Goal: Task Accomplishment & Management: Manage account settings

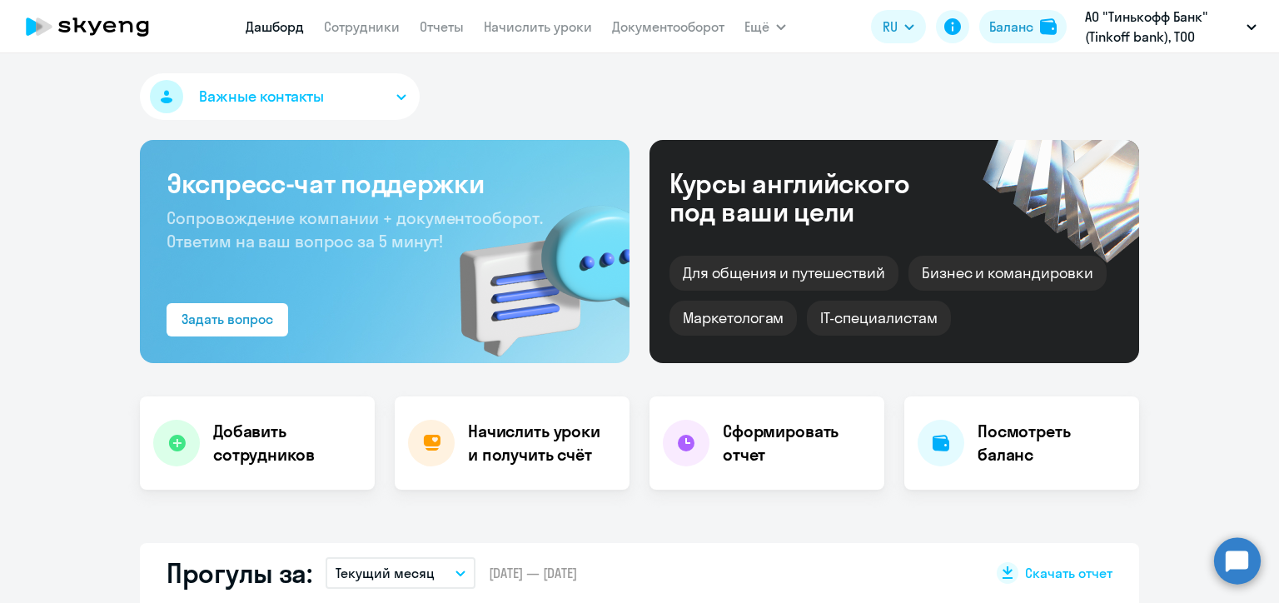
select select "30"
click at [529, 22] on link "Начислить уроки" at bounding box center [538, 26] width 108 height 17
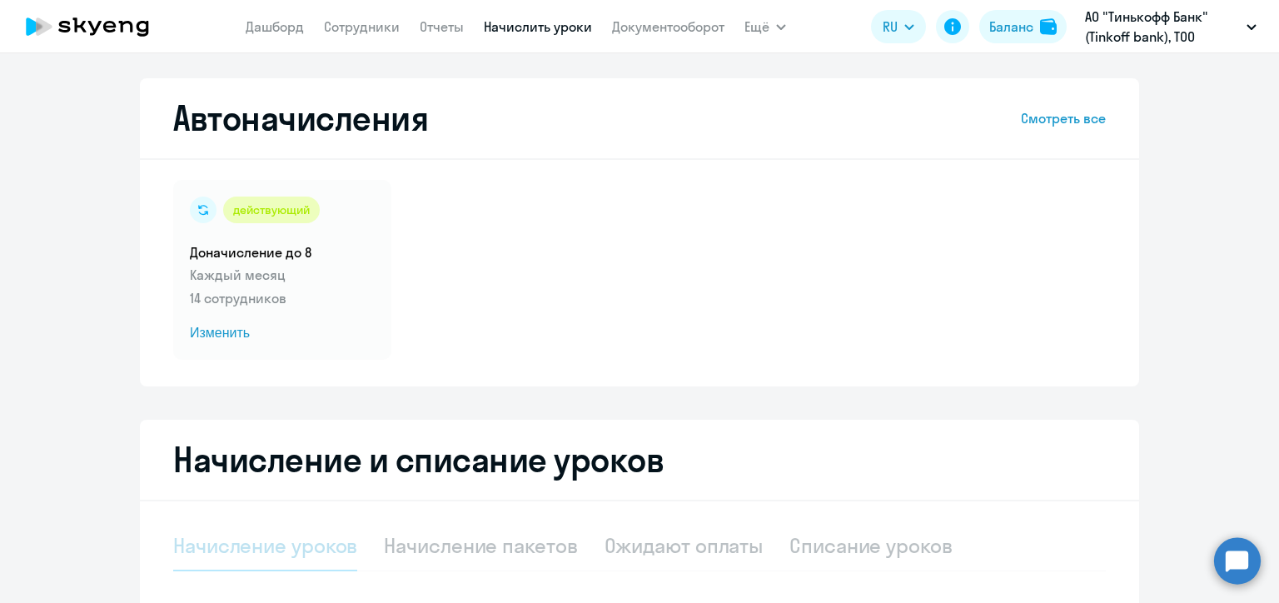
select select "10"
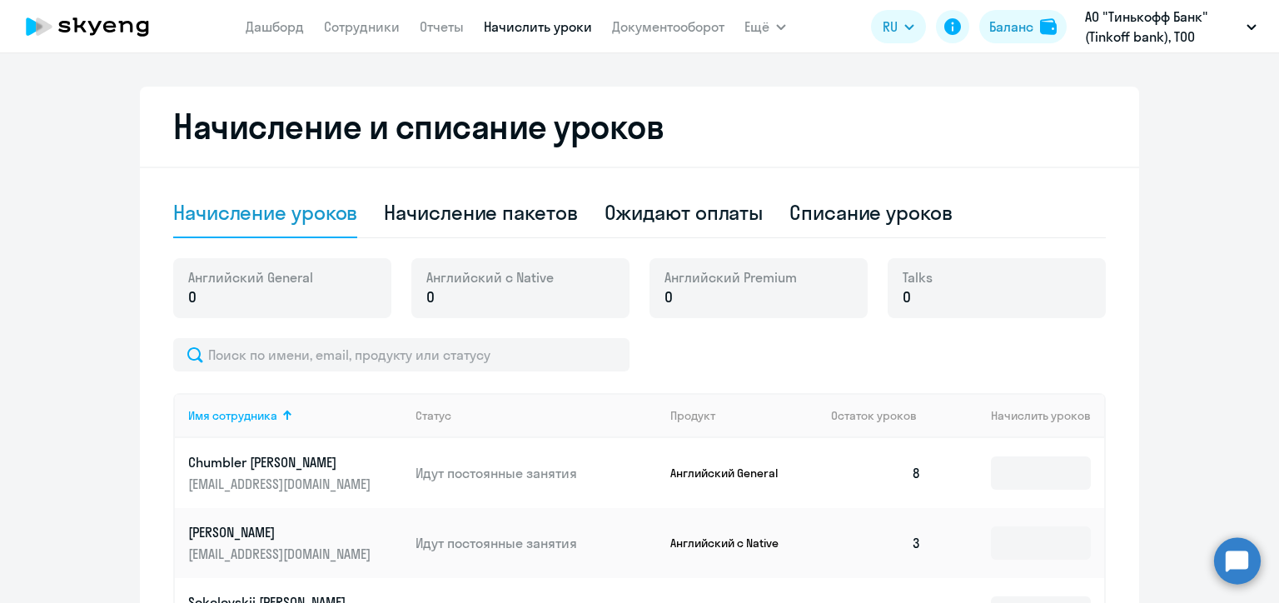
scroll to position [500, 0]
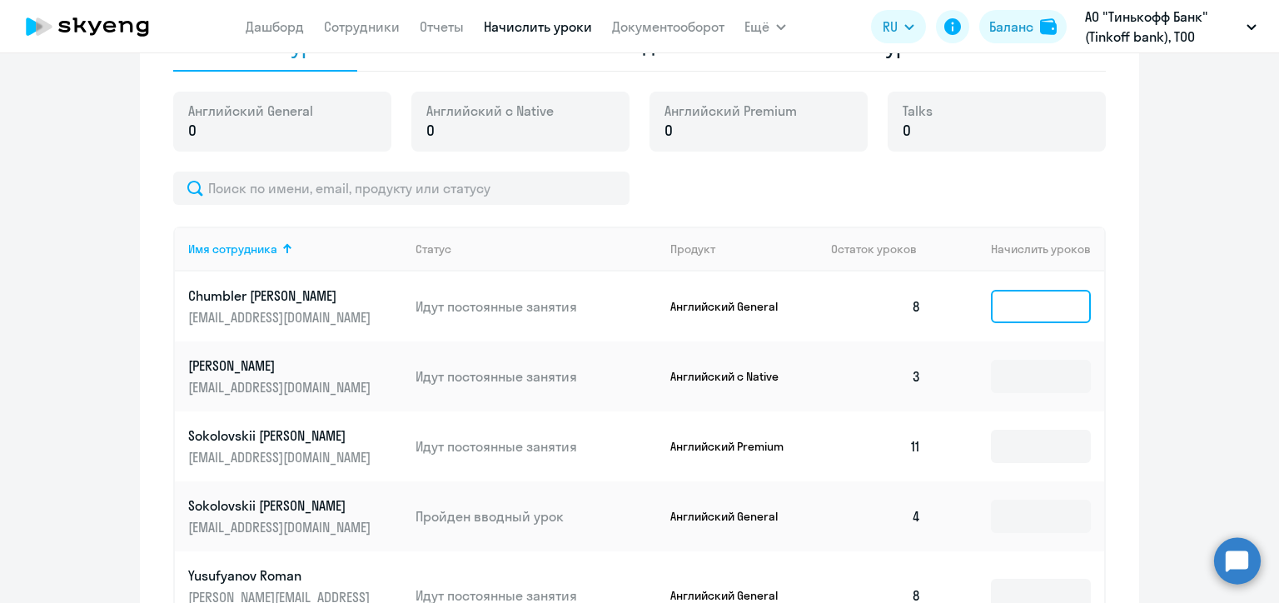
click at [1054, 310] on input at bounding box center [1041, 306] width 100 height 33
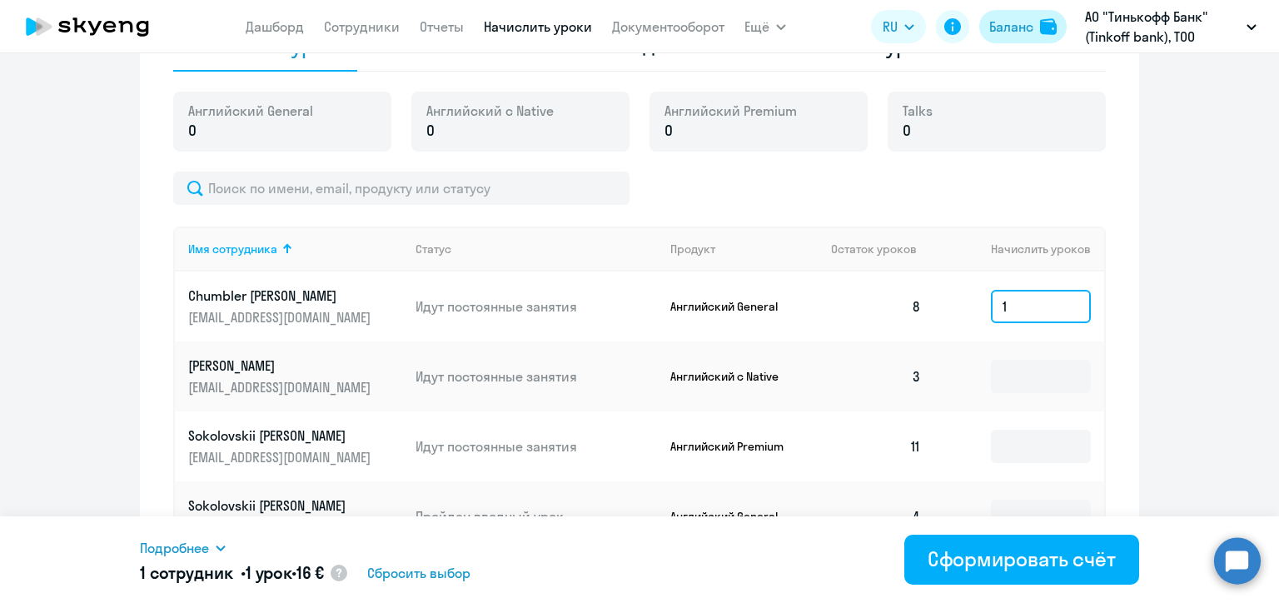
type input "1"
click at [1018, 27] on div "Баланс" at bounding box center [1012, 27] width 44 height 20
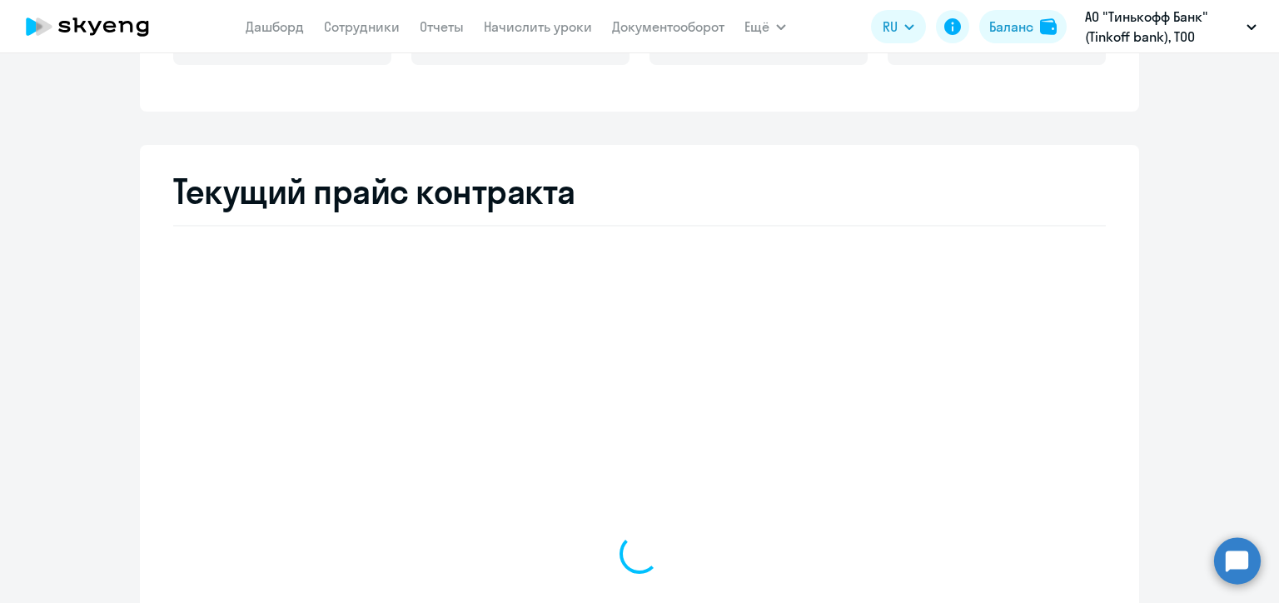
scroll to position [548, 0]
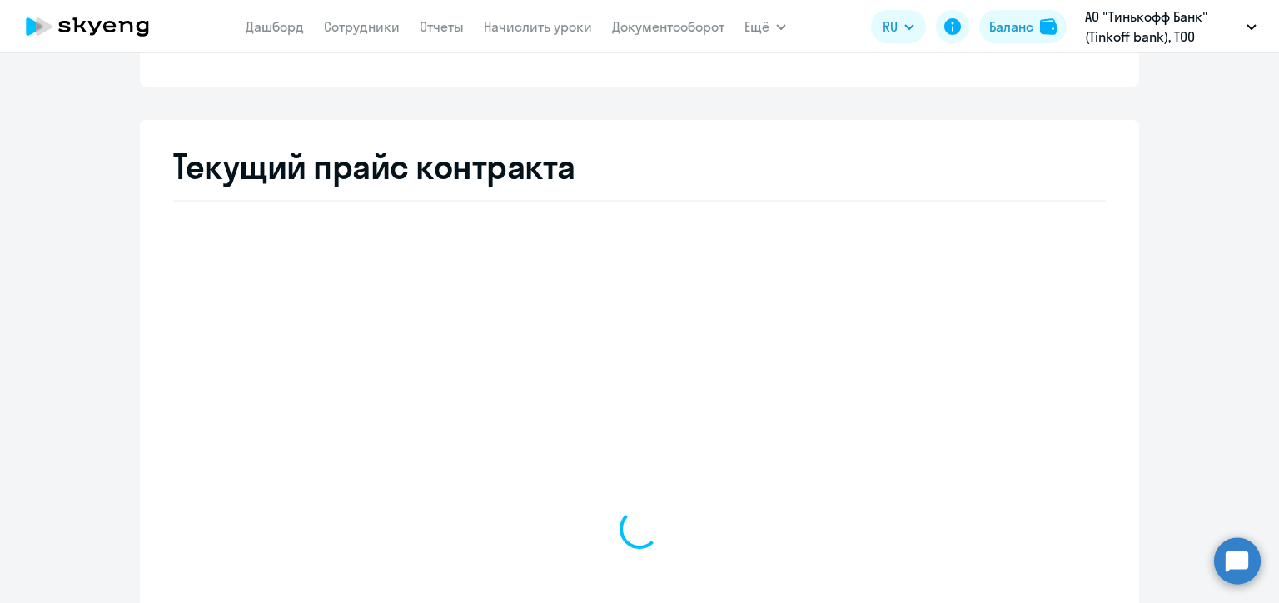
select select "english_adult_not_native_speaker"
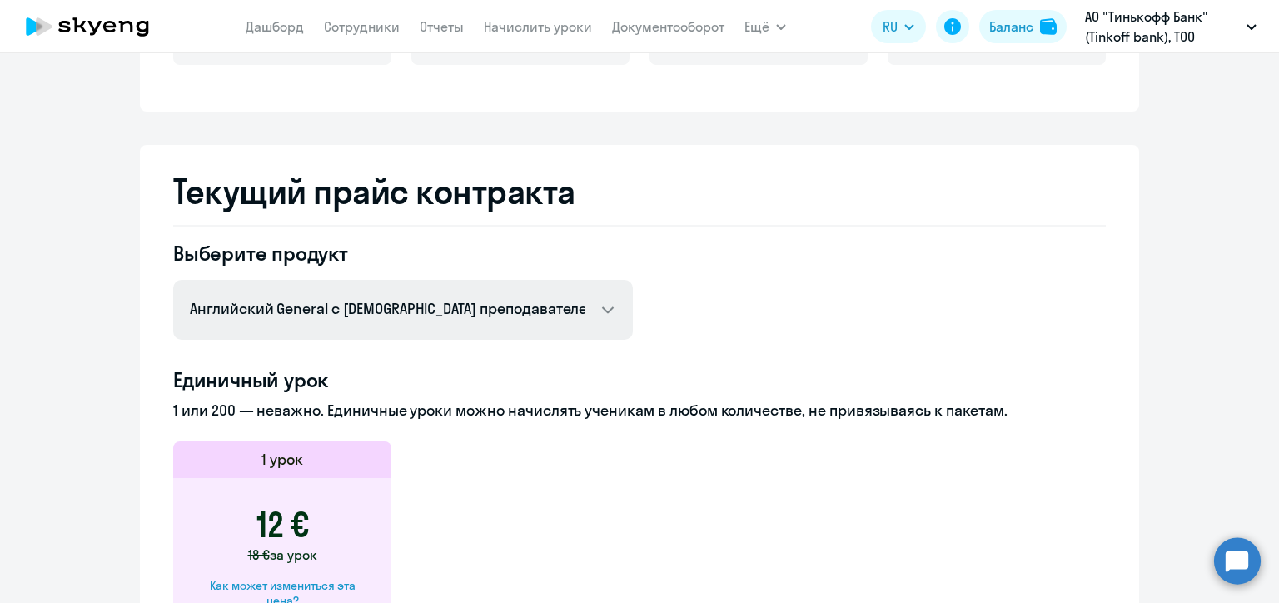
scroll to position [298, 0]
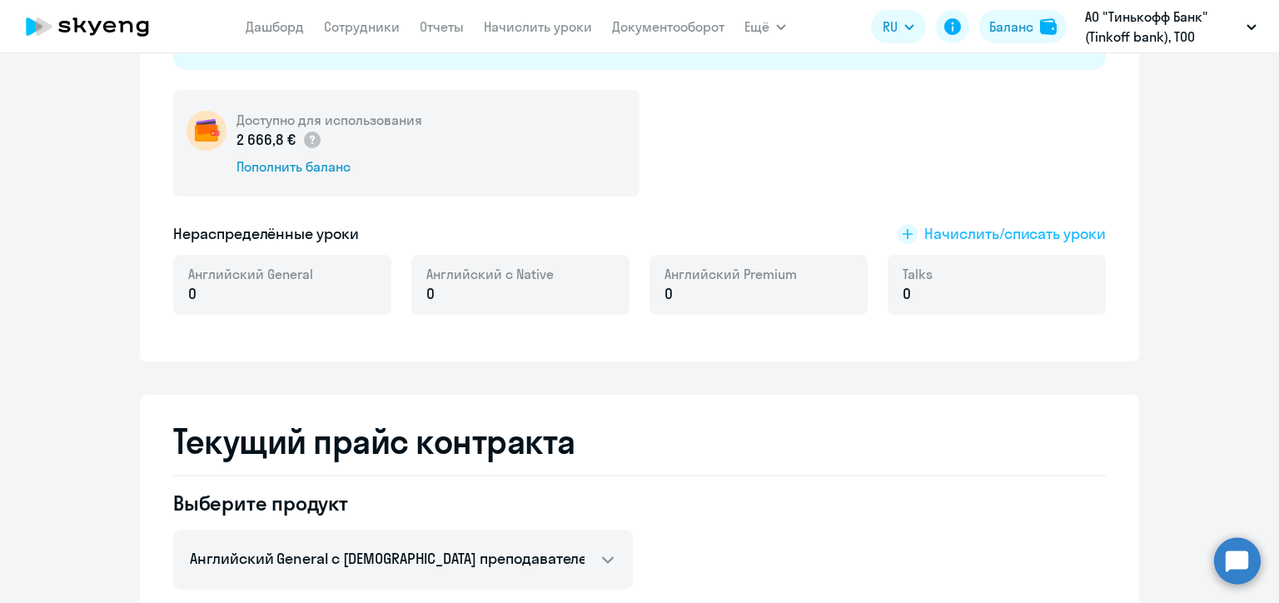
click at [960, 233] on span "Начислить/списать уроки" at bounding box center [1016, 234] width 182 height 22
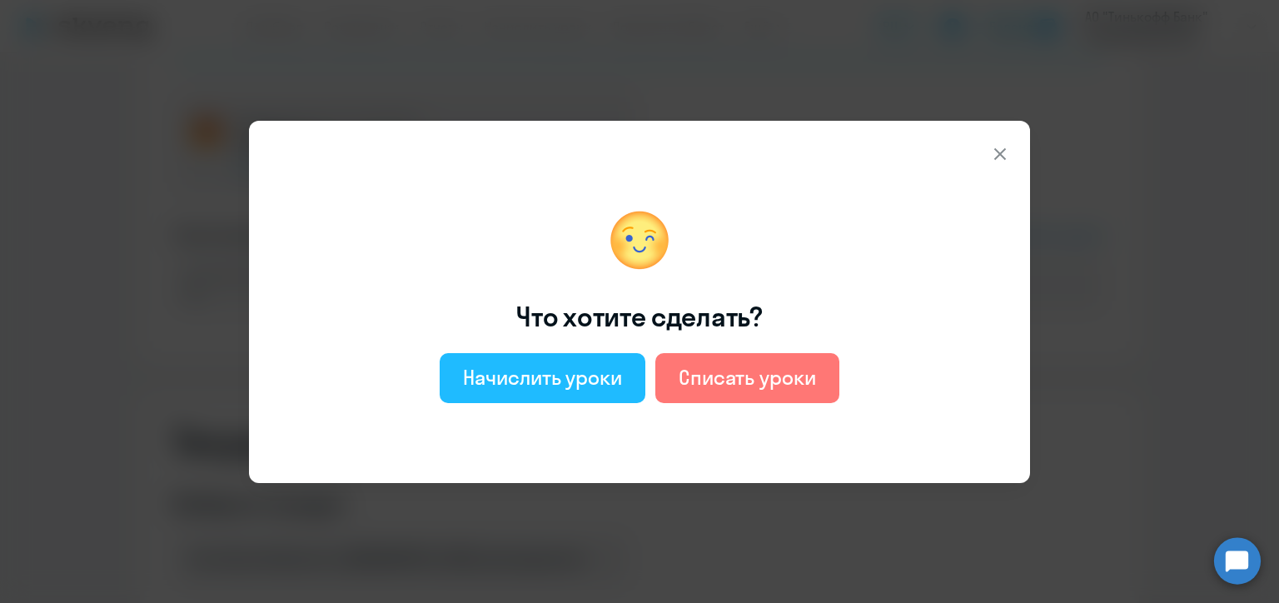
click at [566, 373] on div "Начислить уроки" at bounding box center [542, 377] width 159 height 27
select select "english_adult_not_native_speaker"
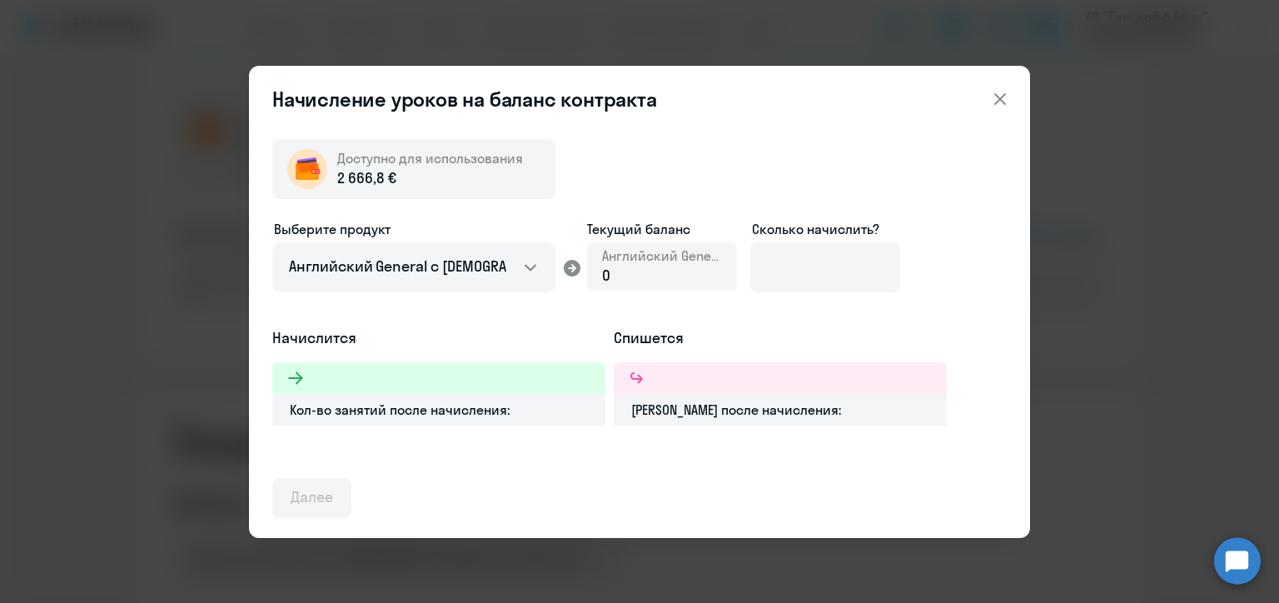
click at [639, 269] on div "0" at bounding box center [662, 276] width 120 height 22
click at [780, 269] on input at bounding box center [826, 267] width 150 height 50
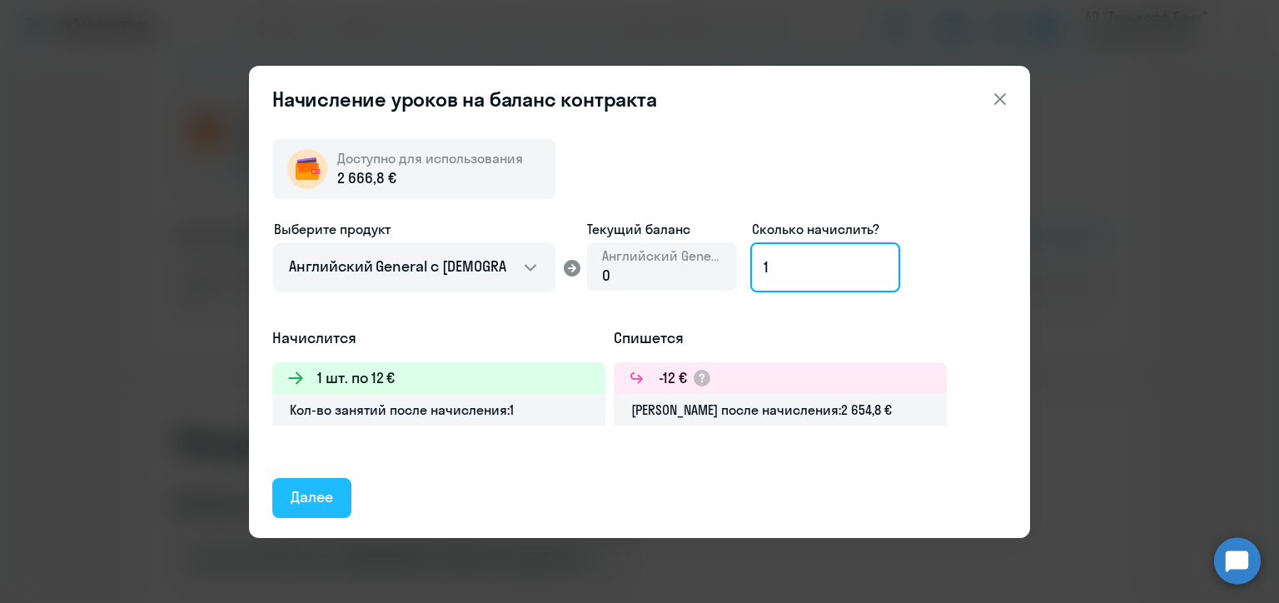
type input "1"
click at [305, 487] on div "Далее" at bounding box center [312, 497] width 42 height 22
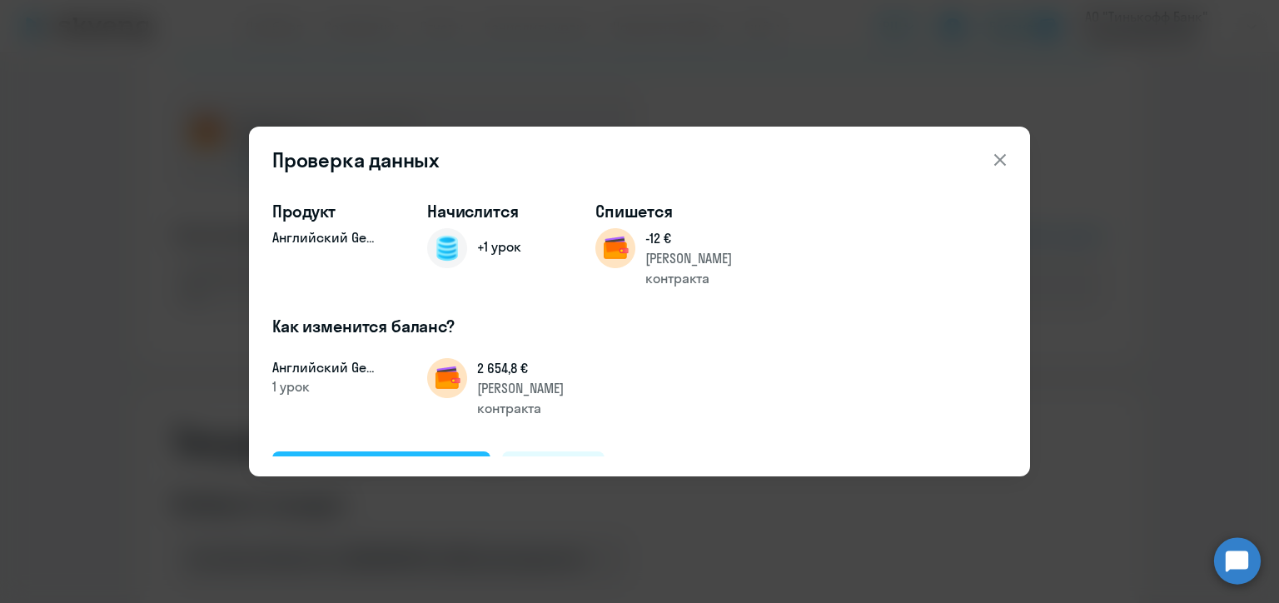
click at [404, 460] on div "Подтвердить и начислить" at bounding box center [382, 471] width 182 height 22
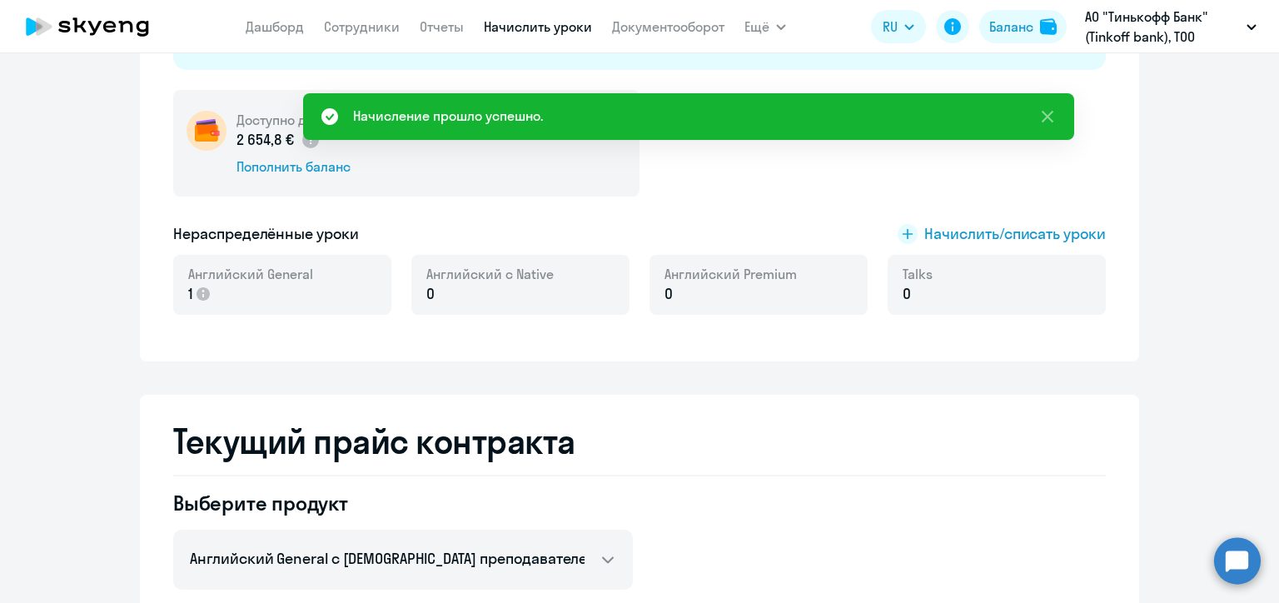
click at [556, 29] on link "Начислить уроки" at bounding box center [538, 26] width 108 height 17
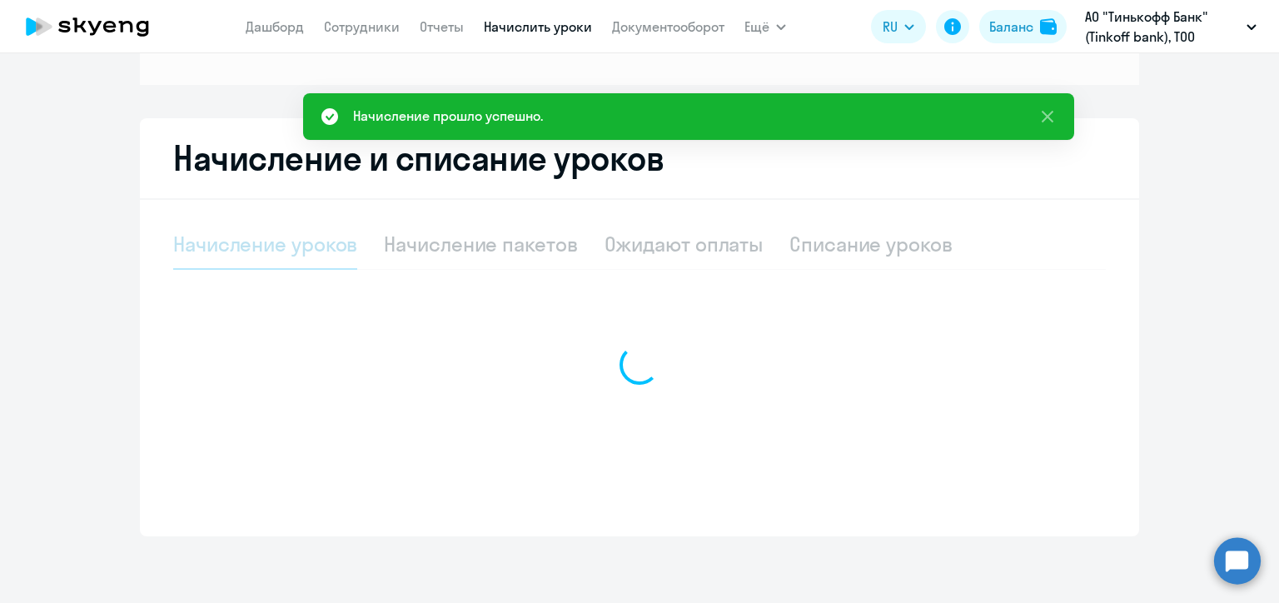
scroll to position [233, 0]
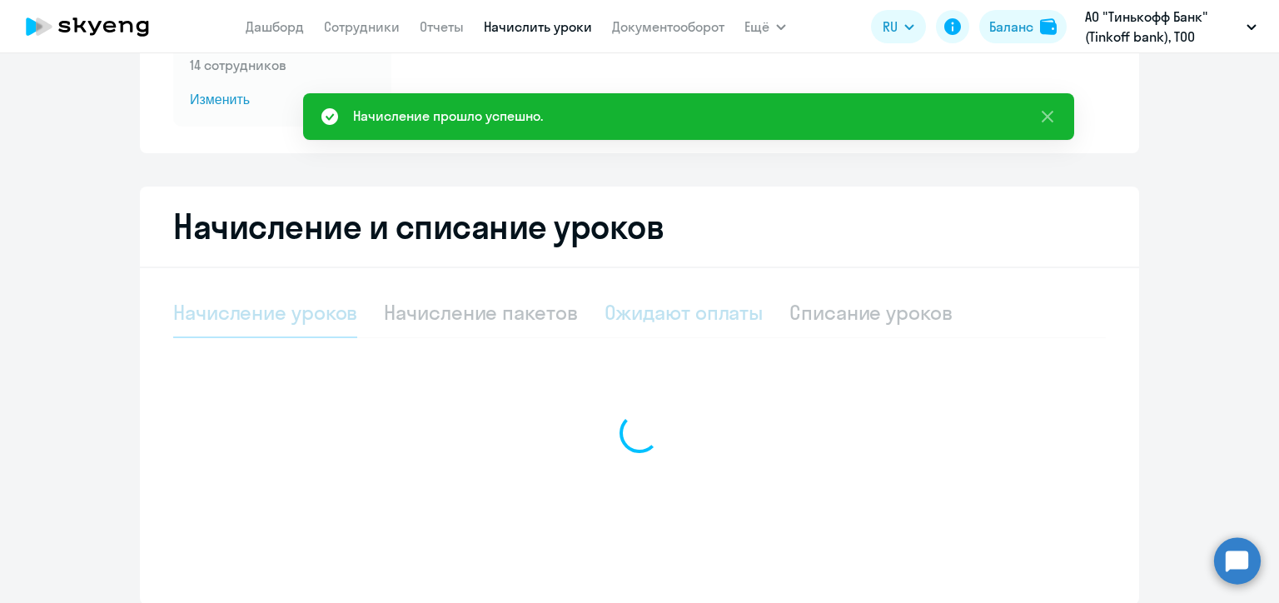
select select "10"
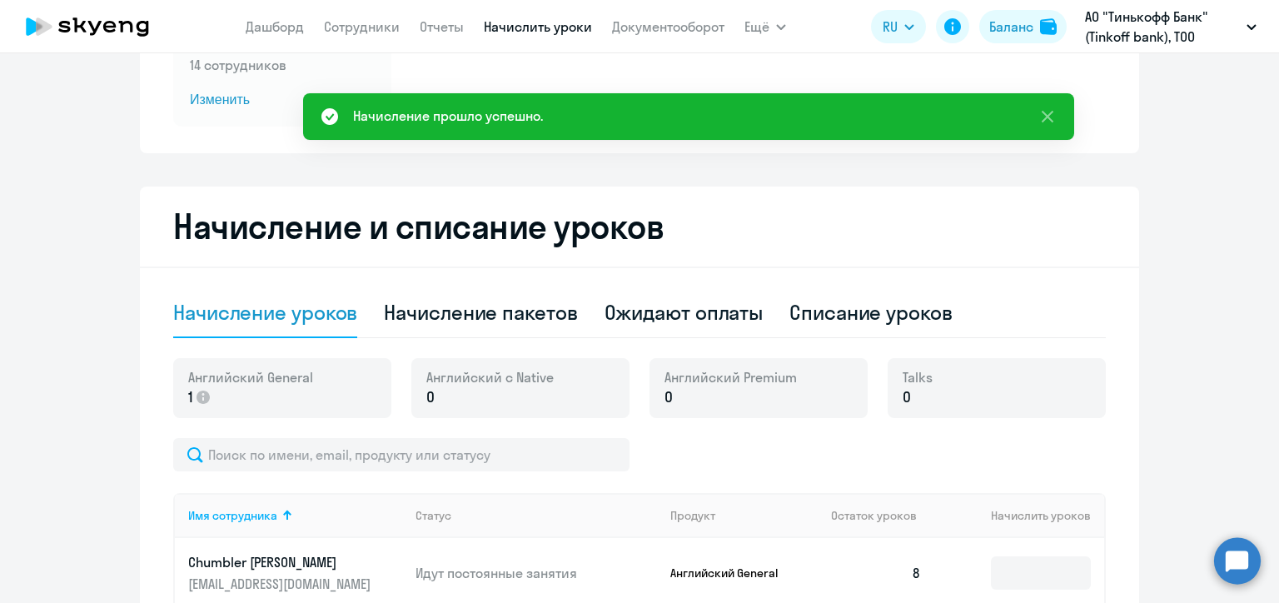
scroll to position [400, 0]
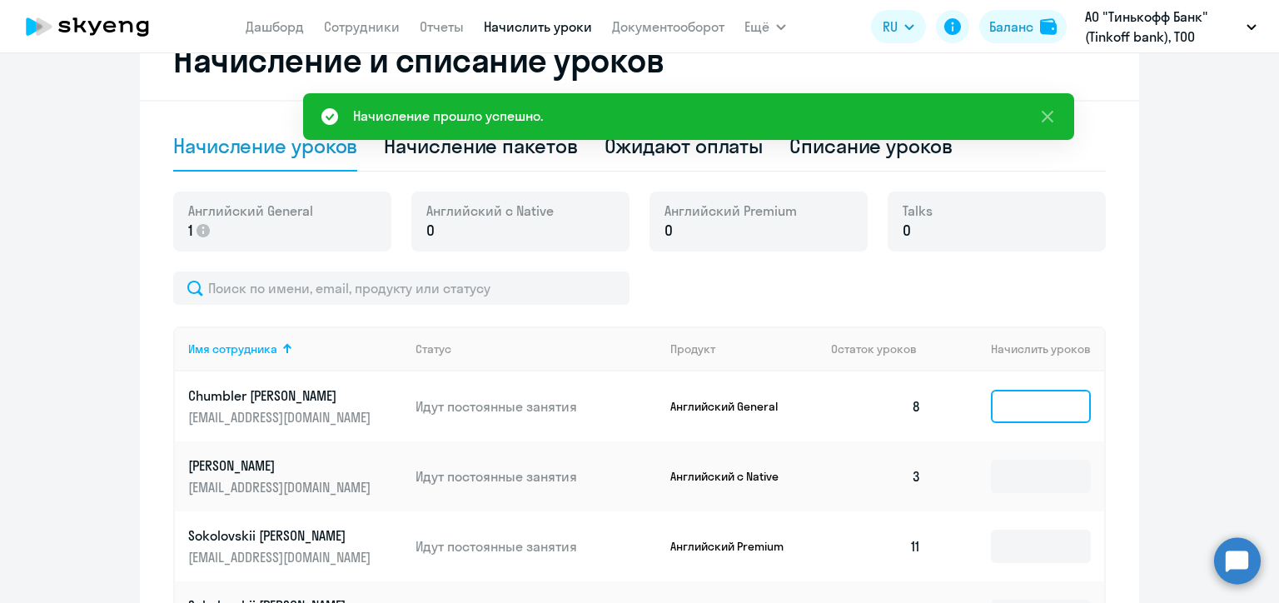
click at [1020, 406] on input at bounding box center [1041, 406] width 100 height 33
type input "1"
